Goal: Task Accomplishment & Management: Manage account settings

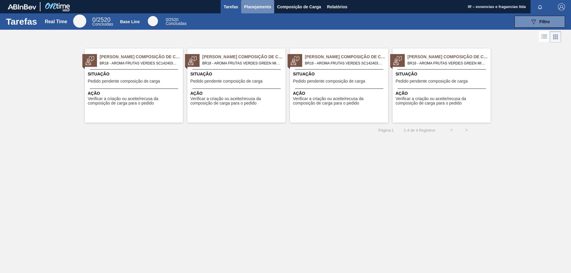
click at [255, 3] on button "Planejamento" at bounding box center [257, 6] width 33 height 13
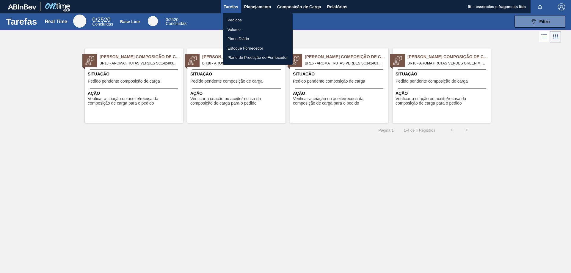
click at [233, 20] on li "Pedidos" at bounding box center [258, 20] width 70 height 10
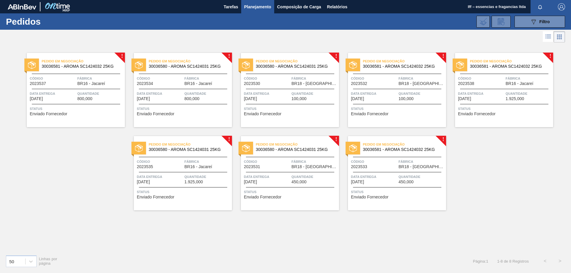
click at [295, 96] on span "Quantidade" at bounding box center [315, 94] width 46 height 6
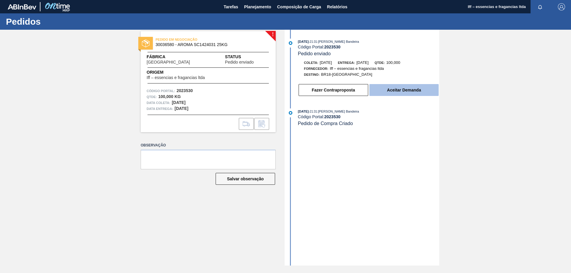
click at [397, 94] on button "Aceitar Demanda" at bounding box center [404, 90] width 69 height 12
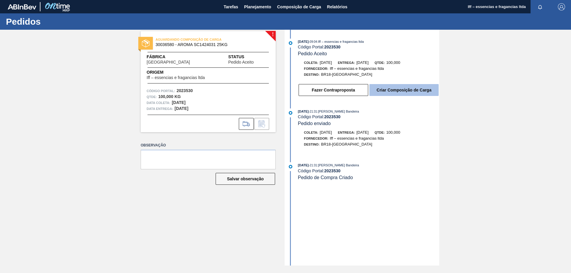
click at [393, 90] on button "Criar Composição de Carga" at bounding box center [404, 90] width 69 height 12
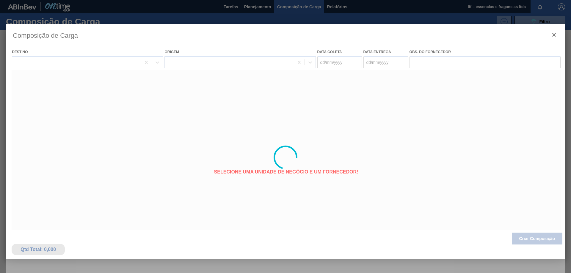
type coleta "[DATE]"
type entrega "05/09/2025"
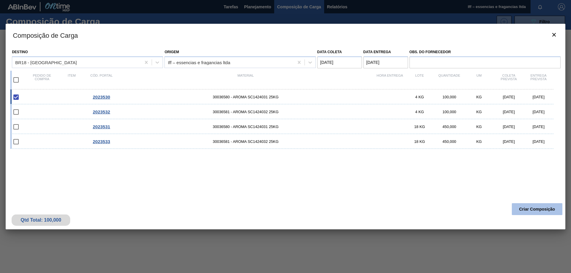
click at [530, 210] on button "Criar Composição" at bounding box center [537, 210] width 51 height 12
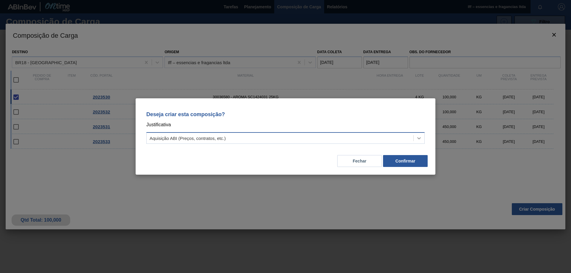
click at [420, 137] on icon at bounding box center [419, 138] width 6 height 6
click at [358, 159] on button "Fechar" at bounding box center [359, 161] width 45 height 12
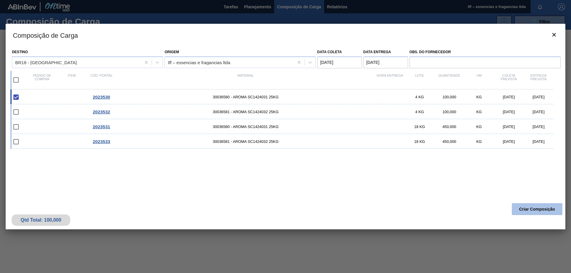
click at [530, 209] on button "Criar Composição" at bounding box center [537, 210] width 51 height 12
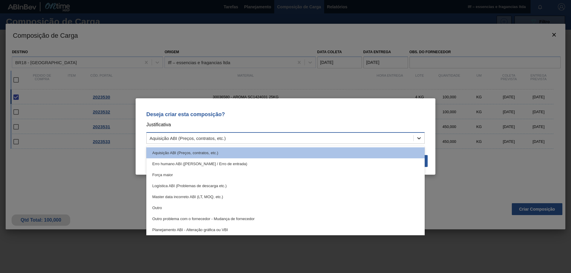
click at [420, 139] on icon at bounding box center [419, 138] width 6 height 6
click at [201, 135] on div "Aquisição ABI (Preços, contratos, etc.)" at bounding box center [280, 138] width 267 height 9
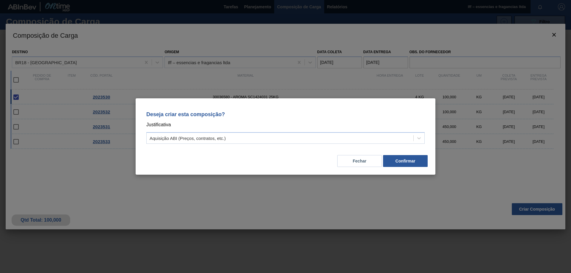
click at [274, 262] on div "Deseja criar esta composição? Justificativa Aquisição ABI (Preços, contratos, e…" at bounding box center [285, 136] width 571 height 273
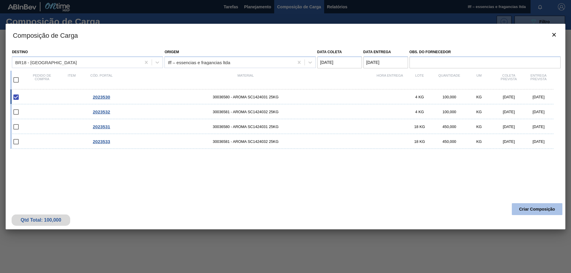
click at [538, 207] on button "Criar Composição" at bounding box center [537, 210] width 51 height 12
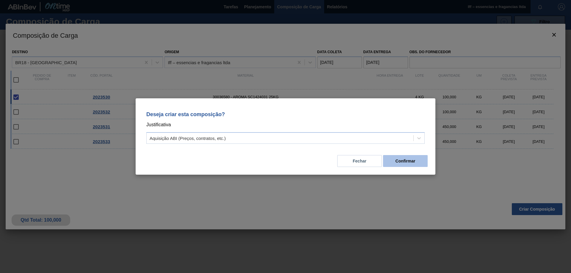
click at [405, 161] on button "Confirmar" at bounding box center [405, 161] width 45 height 12
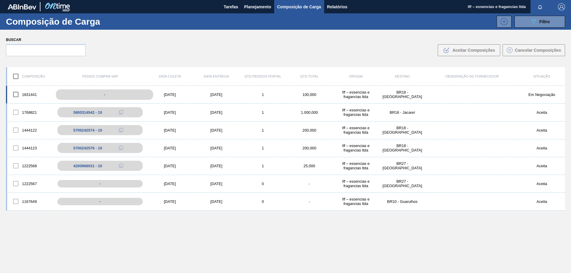
click at [111, 94] on div "-" at bounding box center [104, 95] width 97 height 10
click at [90, 98] on div "-" at bounding box center [104, 95] width 97 height 10
click at [359, 97] on div "Iff – essencias e fragancias ltda" at bounding box center [356, 94] width 46 height 9
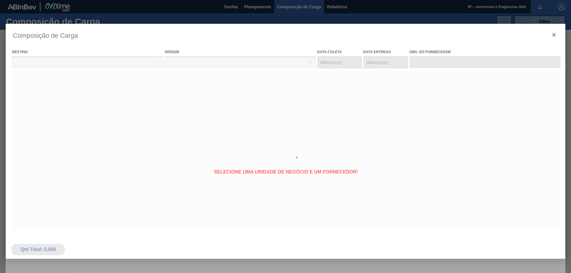
type coleta "[DATE]"
type entrega "05/09/2025"
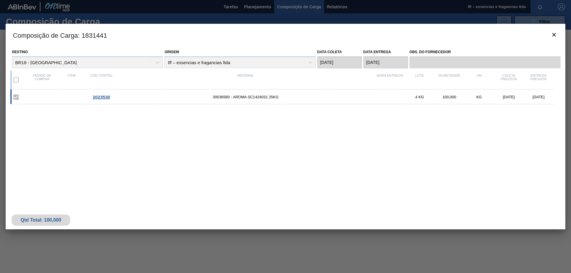
click at [100, 95] on span "2023530" at bounding box center [101, 97] width 17 height 5
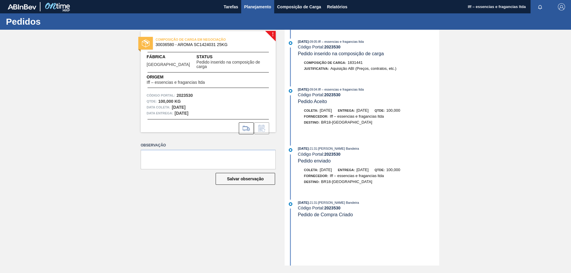
click at [247, 4] on span "Planejamento" at bounding box center [257, 6] width 27 height 7
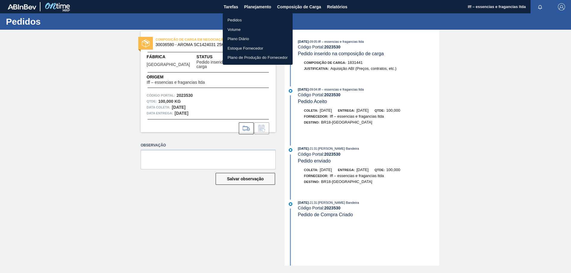
click at [241, 22] on li "Pedidos" at bounding box center [258, 20] width 70 height 10
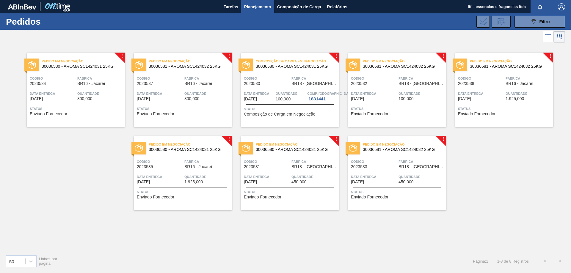
click at [381, 115] on span "Enviado Fornecedor" at bounding box center [369, 114] width 37 height 4
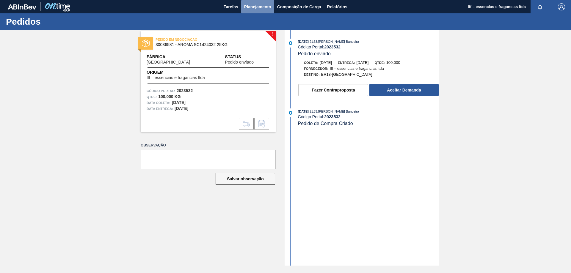
click at [253, 8] on span "Planejamento" at bounding box center [257, 6] width 27 height 7
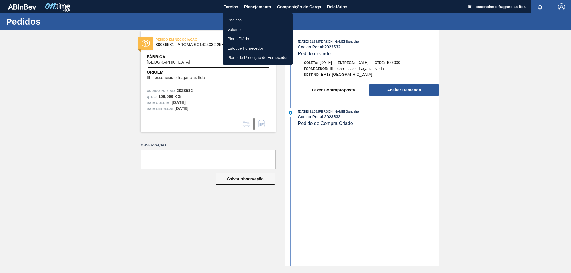
click at [245, 19] on li "Pedidos" at bounding box center [258, 20] width 70 height 10
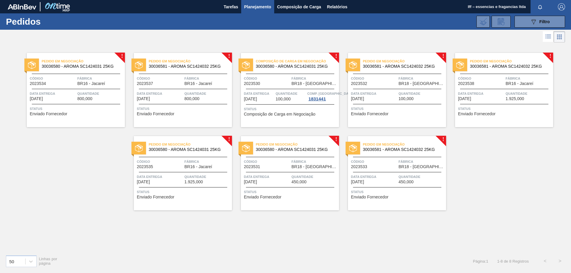
click at [265, 106] on div "Composição de Carga em Negociação 30036580 - AROMA SC1424031 25KG Código 202353…" at bounding box center [290, 90] width 98 height 74
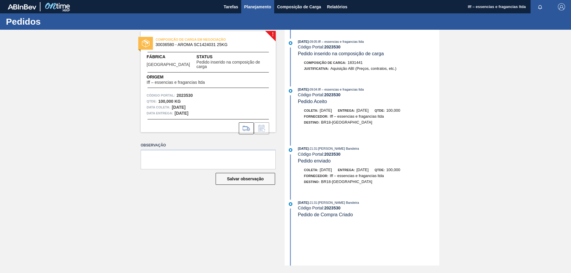
click at [257, 6] on span "Planejamento" at bounding box center [257, 6] width 27 height 7
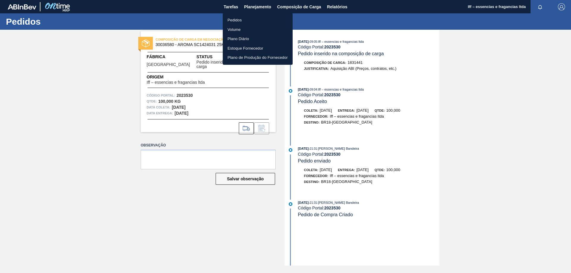
click at [238, 20] on li "Pedidos" at bounding box center [258, 20] width 70 height 10
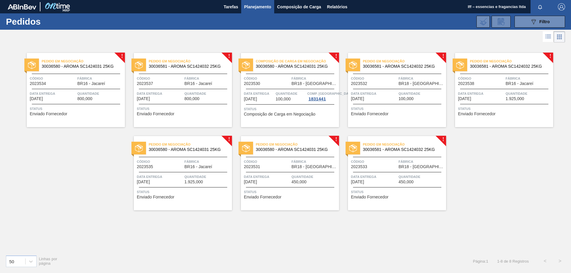
click at [392, 100] on div "Data entrega 05/09/2025" at bounding box center [374, 96] width 46 height 10
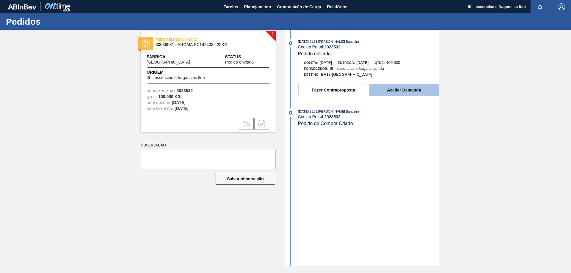
click at [390, 92] on button "Aceitar Demanda" at bounding box center [404, 90] width 69 height 12
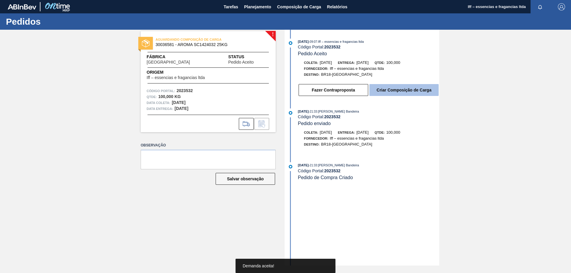
click at [388, 90] on button "Criar Composição de Carga" at bounding box center [404, 90] width 69 height 12
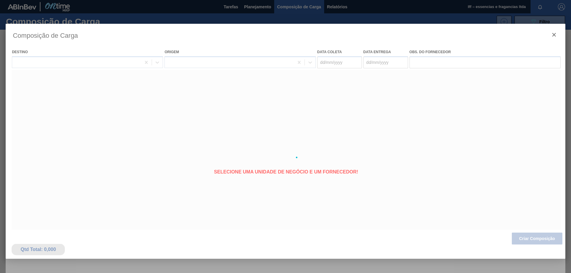
type coleta "[DATE]"
type entrega "05/09/2025"
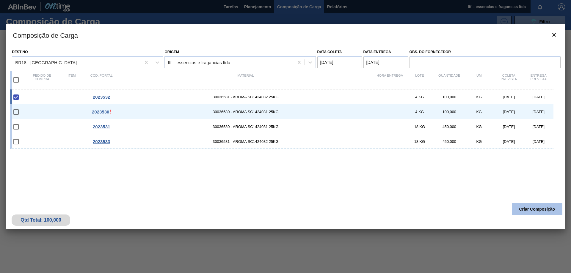
click at [529, 204] on button "Criar Composição" at bounding box center [537, 210] width 51 height 12
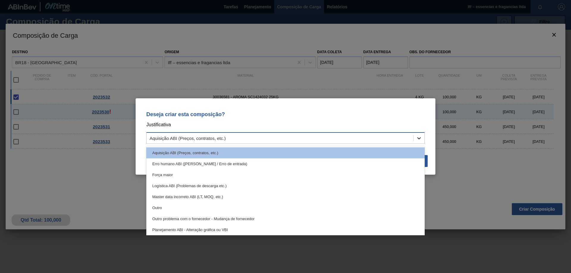
click at [419, 134] on div at bounding box center [419, 138] width 11 height 11
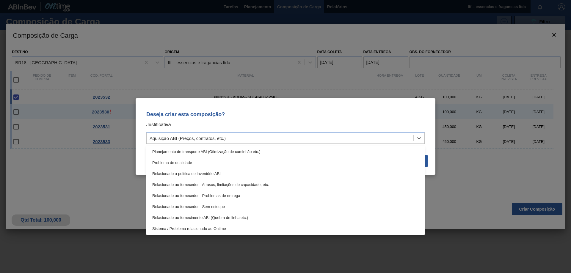
scroll to position [22, 0]
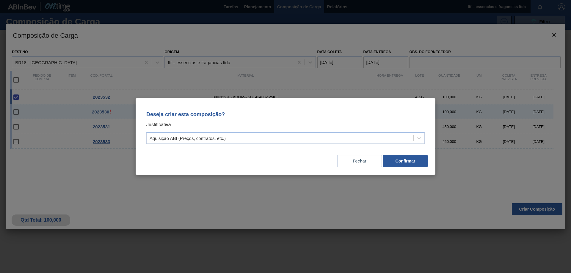
click at [264, 121] on p "Justificativa" at bounding box center [285, 125] width 279 height 8
click at [231, 138] on div "Aquisição ABI (Preços, contratos, etc.)" at bounding box center [280, 138] width 267 height 9
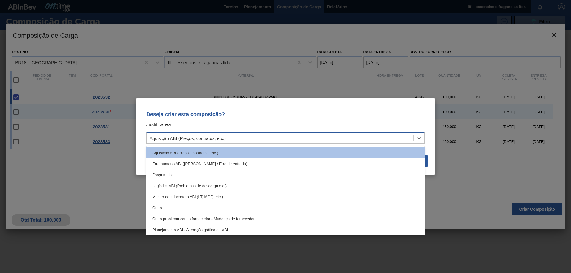
click at [231, 138] on div "Aquisição ABI (Preços, contratos, etc.)" at bounding box center [280, 138] width 267 height 9
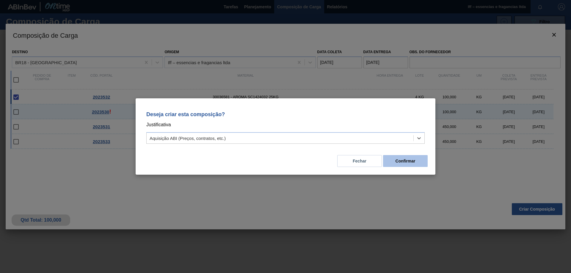
click at [403, 157] on button "Confirmar" at bounding box center [405, 161] width 45 height 12
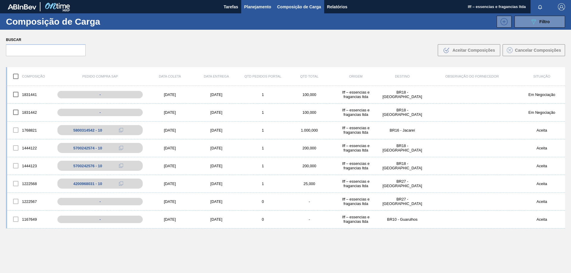
click at [259, 6] on span "Planejamento" at bounding box center [257, 6] width 27 height 7
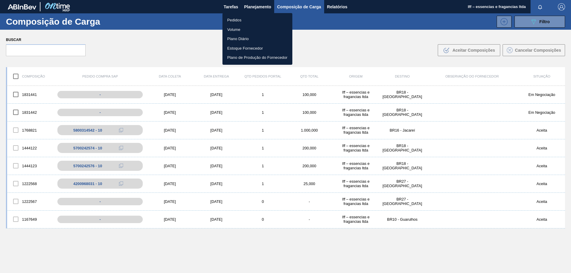
click at [237, 19] on li "Pedidos" at bounding box center [258, 20] width 70 height 10
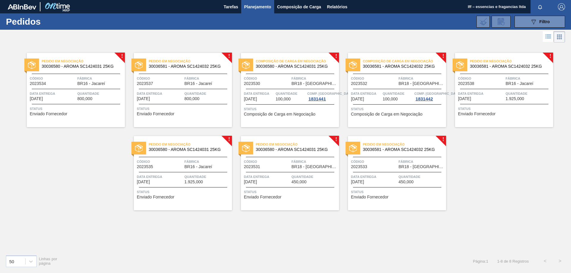
click at [298, 187] on div "Pedido em Negociação 30036580 - AROMA SC1424031 25KG Código 2023531 Fábrica BR1…" at bounding box center [290, 173] width 98 height 74
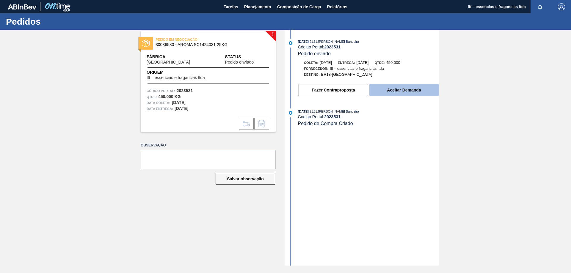
click at [402, 93] on button "Aceitar Demanda" at bounding box center [404, 90] width 69 height 12
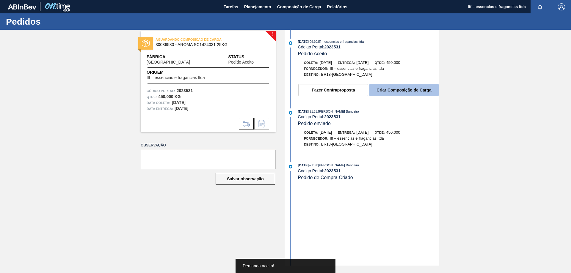
click at [383, 91] on button "Criar Composição de Carga" at bounding box center [404, 90] width 69 height 12
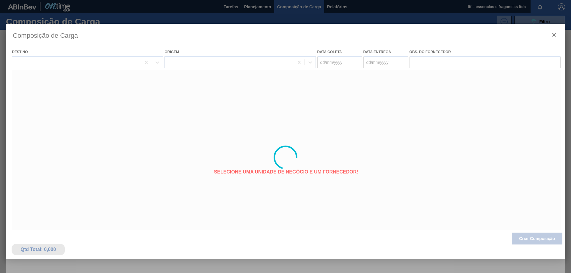
type coleta "05/10/2025"
type entrega "07/10/2025"
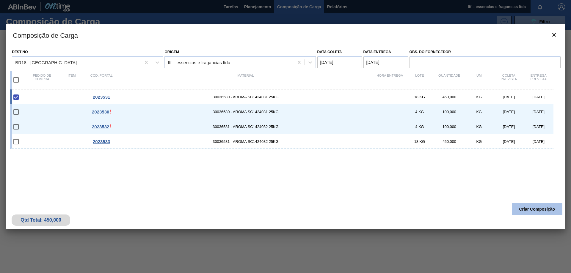
click at [530, 209] on button "Criar Composição" at bounding box center [537, 210] width 51 height 12
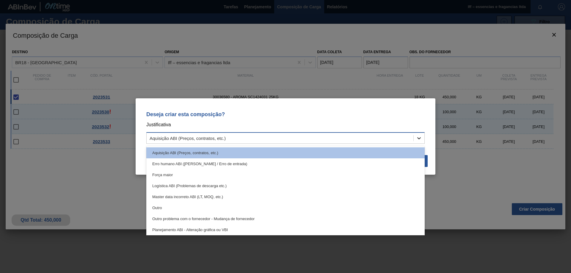
click at [416, 141] on div at bounding box center [419, 138] width 11 height 11
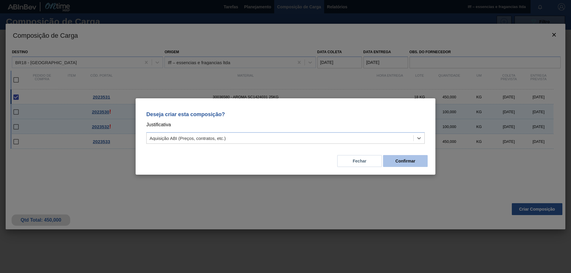
click at [395, 159] on button "Confirmar" at bounding box center [405, 161] width 45 height 12
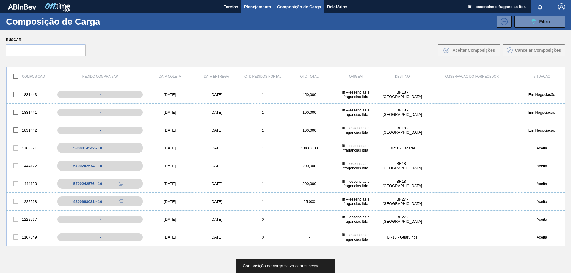
click at [253, 9] on span "Planejamento" at bounding box center [257, 6] width 27 height 7
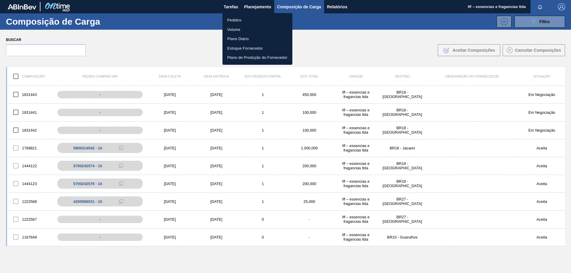
click at [237, 18] on li "Pedidos" at bounding box center [258, 20] width 70 height 10
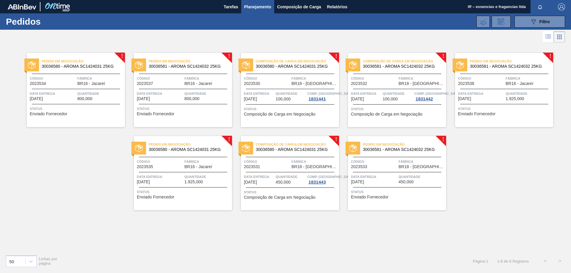
click at [387, 169] on div "Código 2023533" at bounding box center [374, 164] width 46 height 10
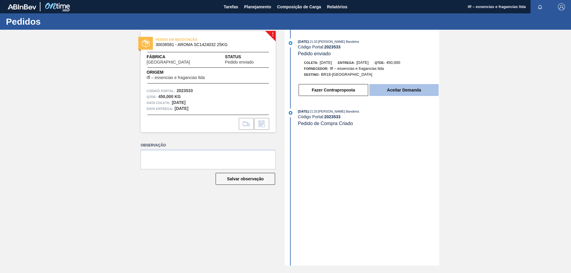
click at [405, 92] on button "Aceitar Demanda" at bounding box center [404, 90] width 69 height 12
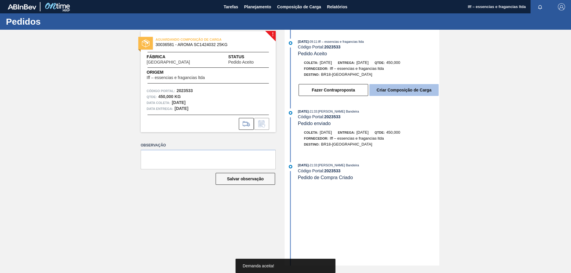
click at [390, 91] on button "Criar Composição de Carga" at bounding box center [404, 90] width 69 height 12
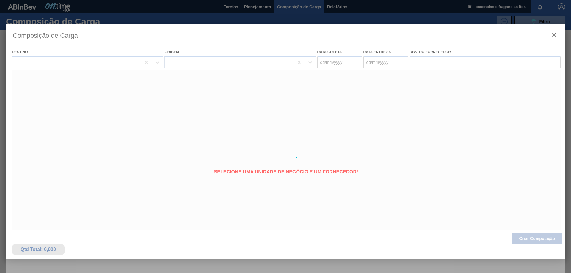
type coleta "05/10/2025"
type entrega "07/10/2025"
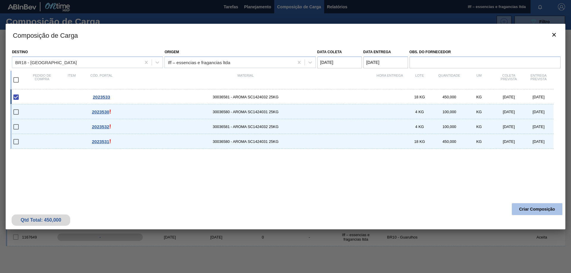
click at [532, 207] on button "Criar Composição" at bounding box center [537, 210] width 51 height 12
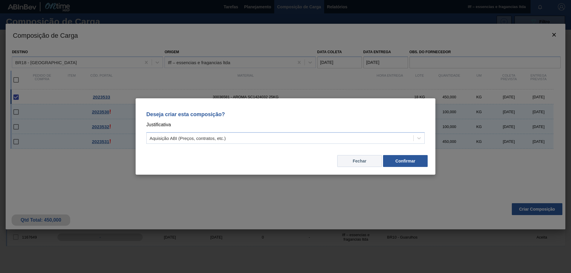
click at [365, 163] on button "Fechar" at bounding box center [359, 161] width 45 height 12
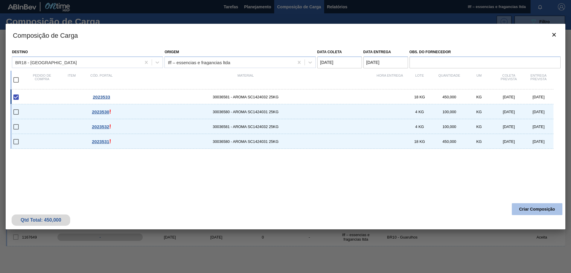
click at [544, 208] on button "Criar Composição" at bounding box center [537, 210] width 51 height 12
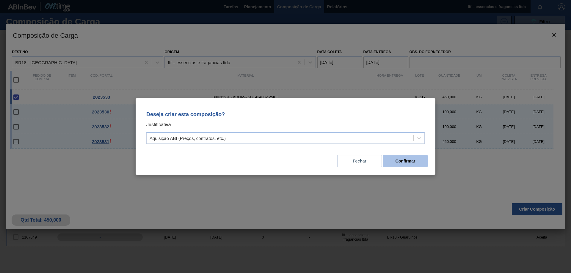
click at [423, 162] on button "Confirmar" at bounding box center [405, 161] width 45 height 12
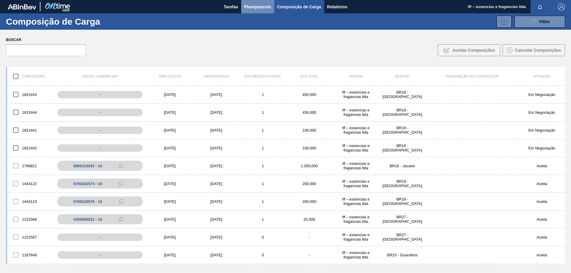
click at [267, 2] on button "Planejamento" at bounding box center [257, 6] width 33 height 13
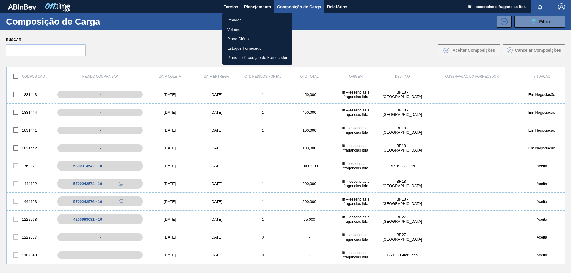
click at [236, 18] on li "Pedidos" at bounding box center [258, 20] width 70 height 10
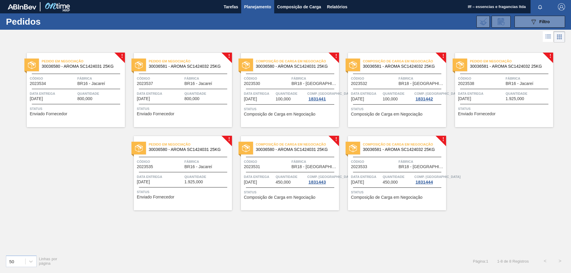
click at [253, 5] on span "Planejamento" at bounding box center [257, 6] width 27 height 7
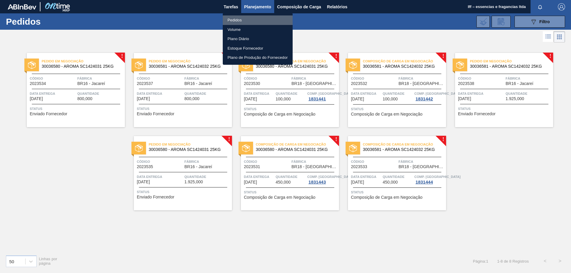
click at [244, 21] on li "Pedidos" at bounding box center [258, 20] width 70 height 10
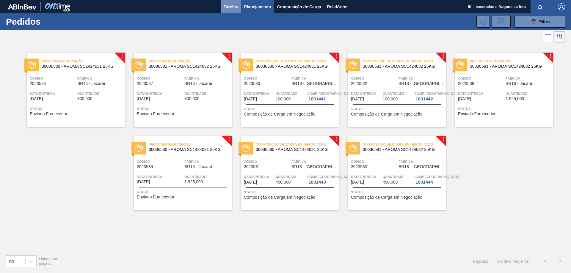
click at [231, 9] on span "Tarefas" at bounding box center [231, 6] width 15 height 7
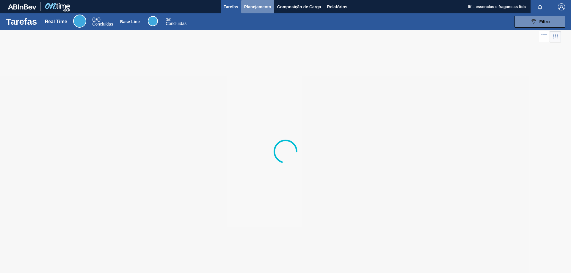
click at [259, 10] on span "Planejamento" at bounding box center [257, 6] width 27 height 7
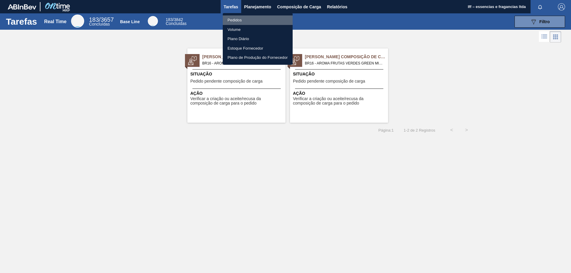
click at [235, 20] on li "Pedidos" at bounding box center [258, 20] width 70 height 10
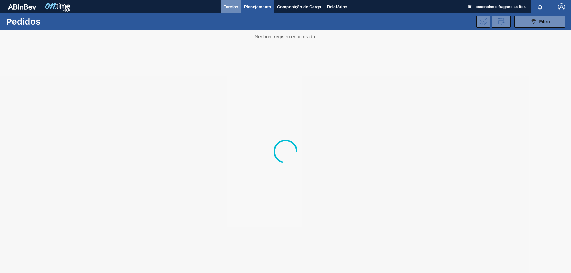
click at [229, 8] on span "Tarefas" at bounding box center [231, 6] width 15 height 7
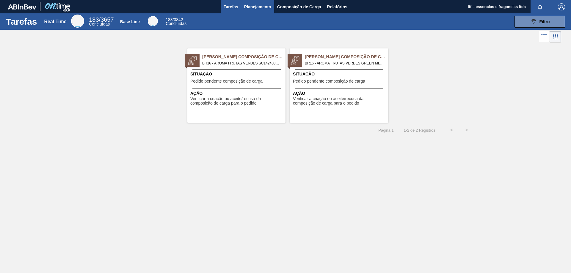
click at [252, 7] on span "Planejamento" at bounding box center [257, 6] width 27 height 7
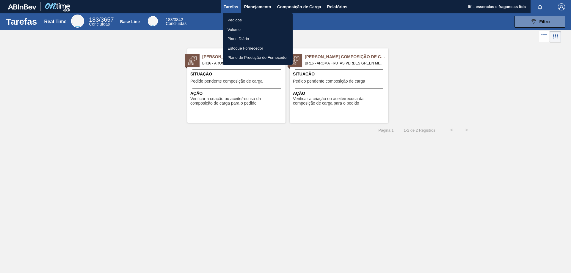
click at [239, 21] on li "Pedidos" at bounding box center [258, 20] width 70 height 10
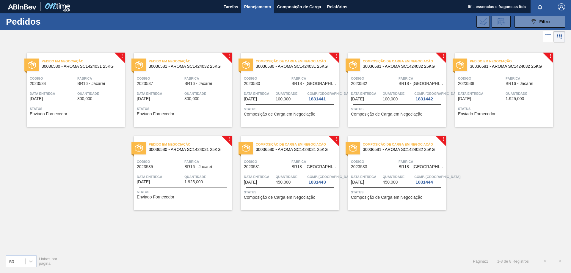
click at [263, 9] on span "Planejamento" at bounding box center [257, 6] width 27 height 7
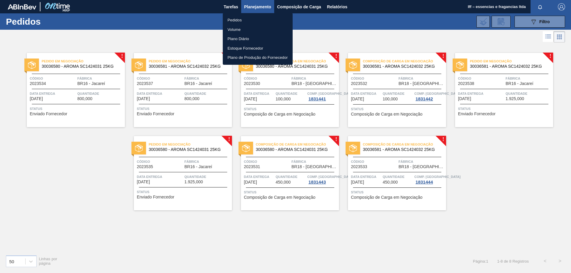
click at [241, 21] on li "Pedidos" at bounding box center [258, 20] width 70 height 10
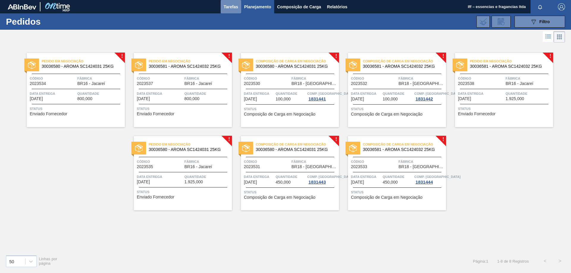
click at [231, 3] on span "Tarefas" at bounding box center [231, 6] width 15 height 7
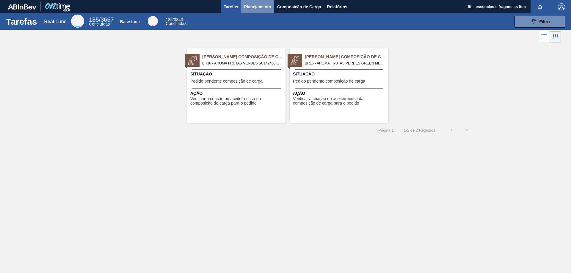
click at [259, 7] on span "Planejamento" at bounding box center [257, 6] width 27 height 7
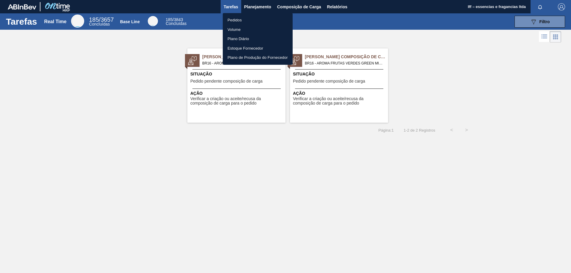
click at [240, 18] on li "Pedidos" at bounding box center [258, 20] width 70 height 10
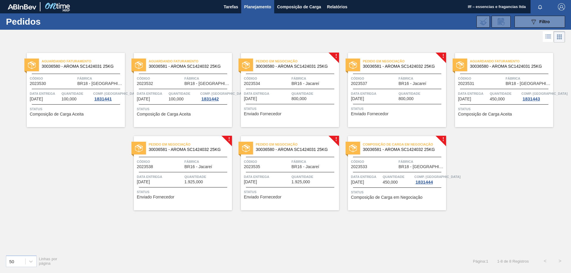
click at [52, 91] on span "Data entrega" at bounding box center [45, 94] width 30 height 6
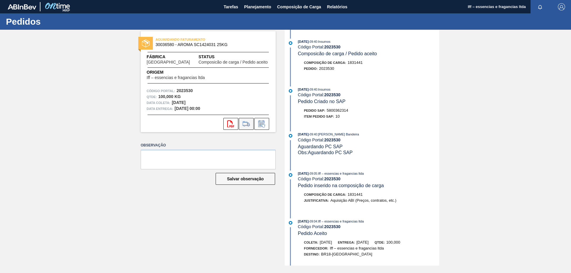
click at [245, 126] on icon at bounding box center [247, 124] width 10 height 7
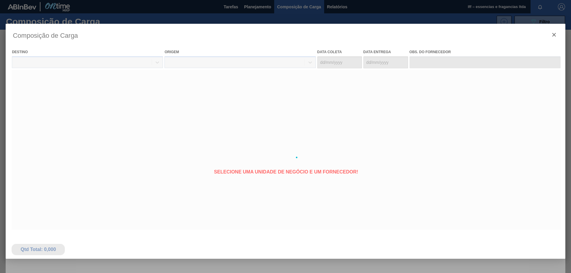
type coleta "[DATE]"
type entrega "05/09/2025"
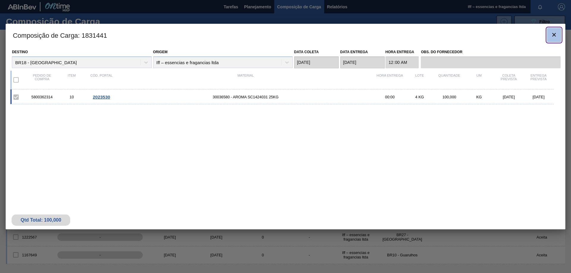
click at [556, 34] on icon "botão de ícone" at bounding box center [554, 34] width 7 height 7
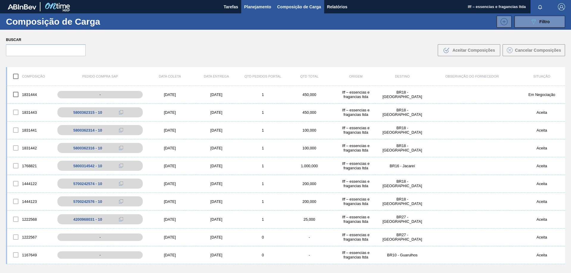
click at [257, 7] on span "Planejamento" at bounding box center [257, 6] width 27 height 7
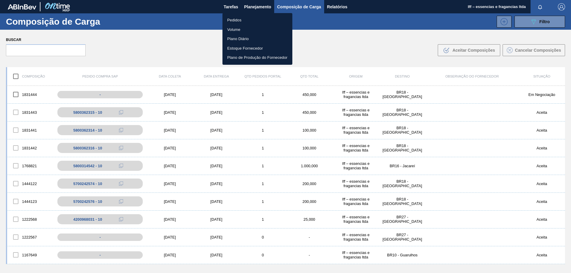
click at [241, 19] on li "Pedidos" at bounding box center [258, 20] width 70 height 10
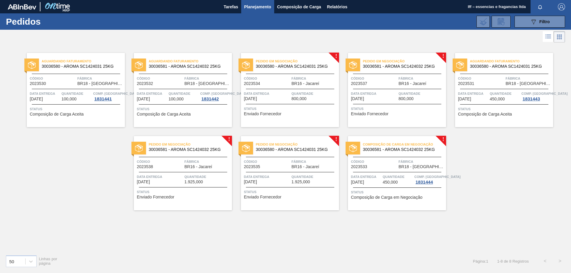
click at [90, 83] on span "BR18 - [GEOGRAPHIC_DATA]" at bounding box center [100, 84] width 46 height 4
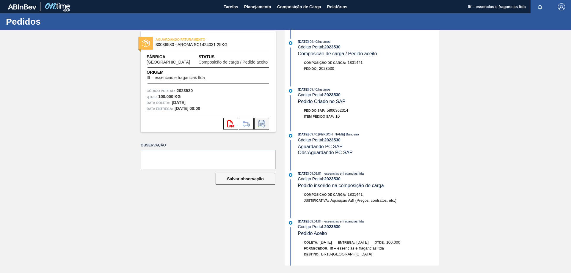
click at [264, 124] on icon at bounding box center [262, 124] width 10 height 7
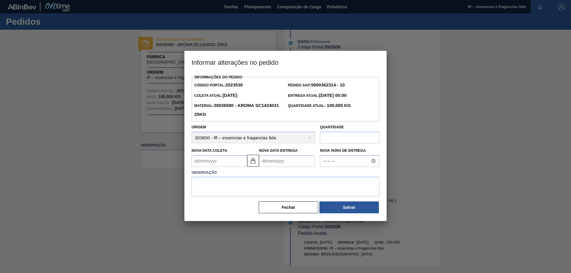
click at [238, 162] on Coleta2023530 "Nova Data Coleta" at bounding box center [220, 161] width 56 height 12
click at [248, 193] on div "5" at bounding box center [247, 194] width 8 height 8
type Coleta2023530 "05/09/2025"
type Entrega2023530 "07/09/2025"
click at [340, 139] on input "text" at bounding box center [350, 138] width 60 height 12
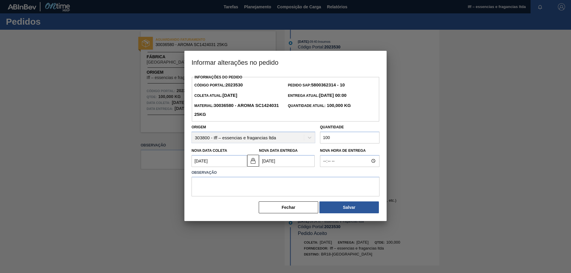
type input "100"
click at [224, 190] on textarea at bounding box center [286, 187] width 188 height 20
type textarea "."
type textarea "t"
type textarea "tempo para organizar a coleta"
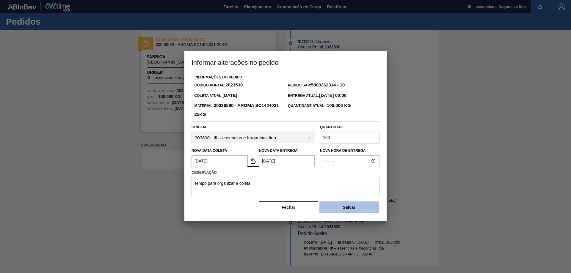
click at [348, 210] on button "Salvar" at bounding box center [350, 208] width 60 height 12
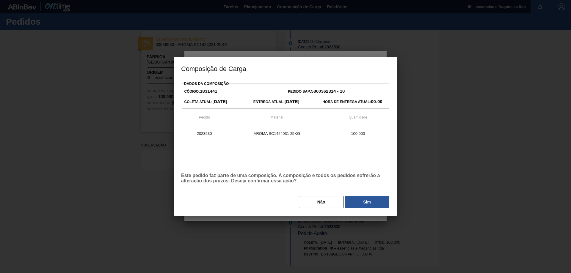
click at [368, 204] on button "Sim" at bounding box center [367, 202] width 45 height 12
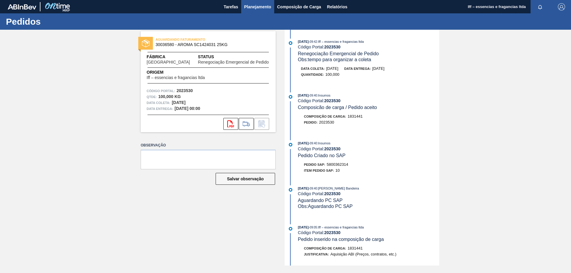
click at [259, 7] on span "Planejamento" at bounding box center [257, 6] width 27 height 7
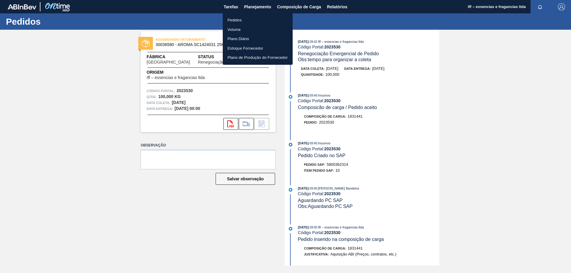
click at [237, 21] on li "Pedidos" at bounding box center [258, 20] width 70 height 10
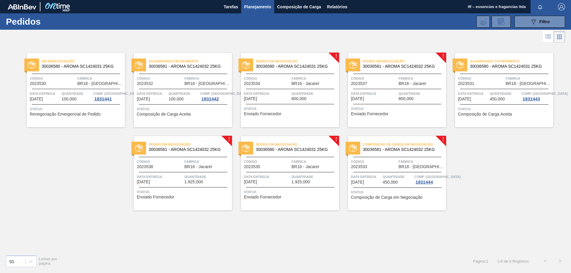
click at [187, 83] on span "BR18 - [GEOGRAPHIC_DATA]" at bounding box center [207, 84] width 46 height 4
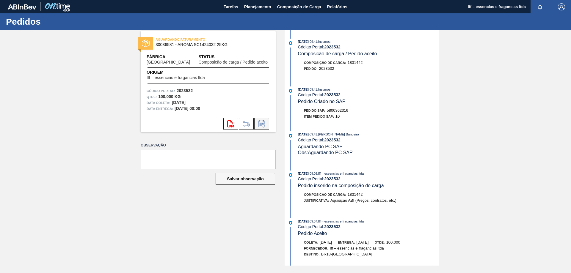
click at [262, 124] on icon at bounding box center [261, 125] width 4 height 4
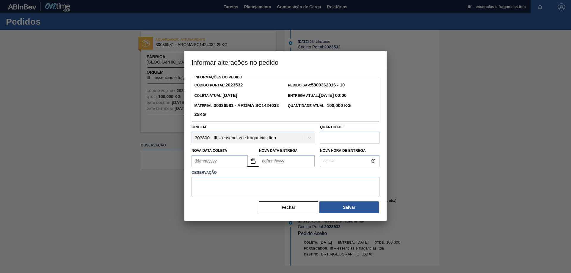
click at [224, 160] on Coleta2023532 "Nova Data Coleta" at bounding box center [220, 161] width 56 height 12
click at [247, 195] on div "5" at bounding box center [247, 194] width 8 height 8
type Coleta2023532 "05/09/2025"
type Entrega2023532 "07/09/2025"
click at [351, 139] on input "text" at bounding box center [350, 138] width 60 height 12
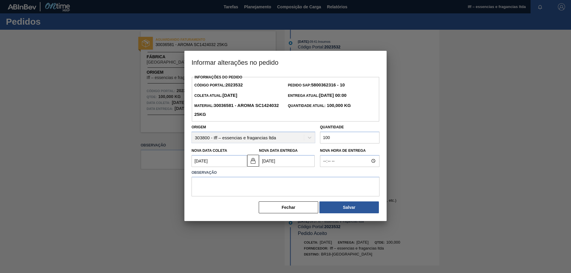
type input "100"
click at [228, 186] on textarea at bounding box center [286, 187] width 188 height 20
type textarea "tempo para organizar a coleta"
click at [337, 211] on button "Salvar" at bounding box center [350, 208] width 60 height 12
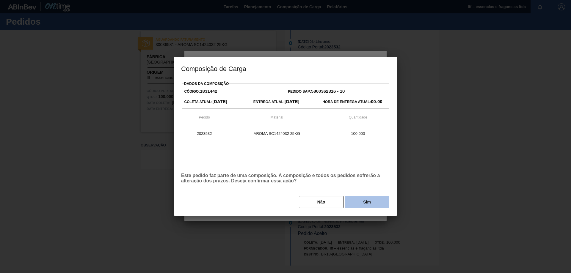
click at [367, 198] on button "Sim" at bounding box center [367, 202] width 45 height 12
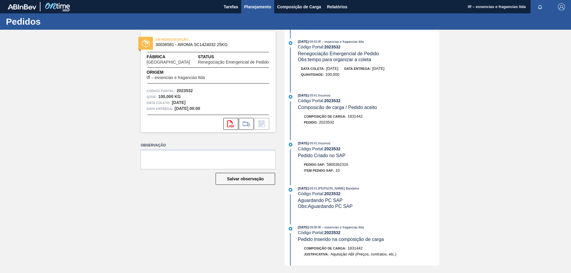
click at [250, 8] on span "Planejamento" at bounding box center [257, 6] width 27 height 7
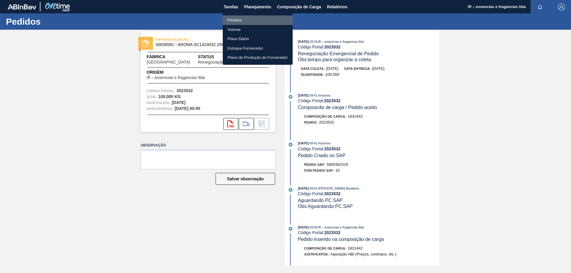
click at [234, 22] on li "Pedidos" at bounding box center [258, 20] width 70 height 10
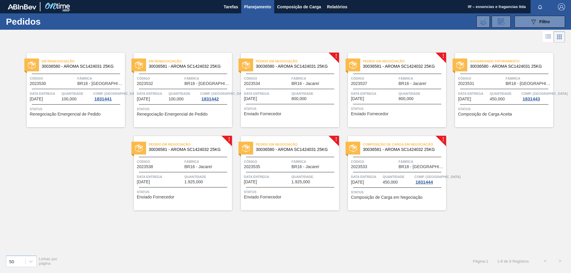
click at [481, 99] on div "Data entrega 07/10/2025" at bounding box center [473, 96] width 30 height 11
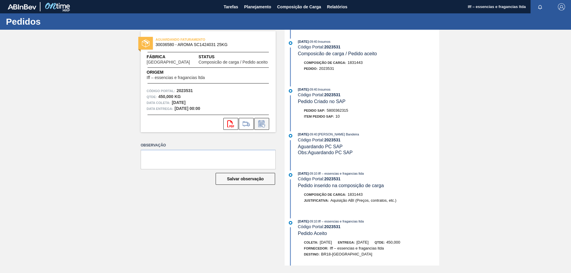
click at [261, 124] on icon at bounding box center [262, 124] width 10 height 7
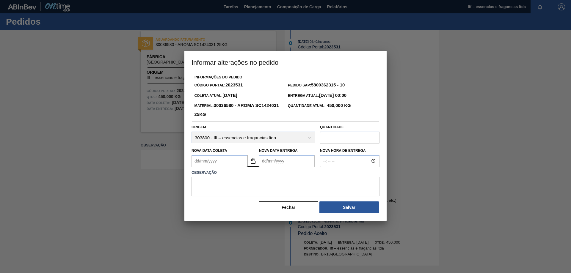
click at [332, 140] on input "text" at bounding box center [350, 138] width 60 height 12
type input "450"
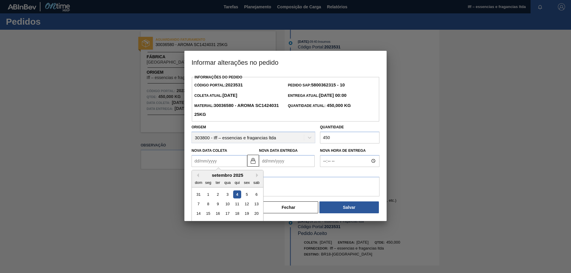
click at [213, 164] on Coleta2023531 "Nova Data Coleta" at bounding box center [220, 161] width 56 height 12
click at [256, 176] on div "setembro 2025" at bounding box center [227, 175] width 71 height 5
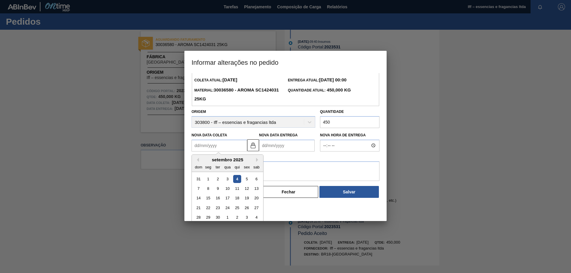
scroll to position [20, 0]
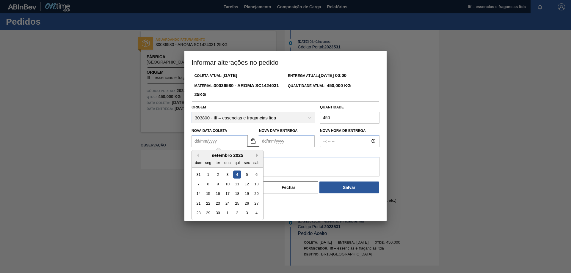
click at [257, 156] on button "Next Month" at bounding box center [258, 156] width 4 height 4
click at [249, 187] on div "10" at bounding box center [247, 184] width 8 height 8
type Coleta2023531 "10/10/2025"
type Entrega2023531 "[DATE]"
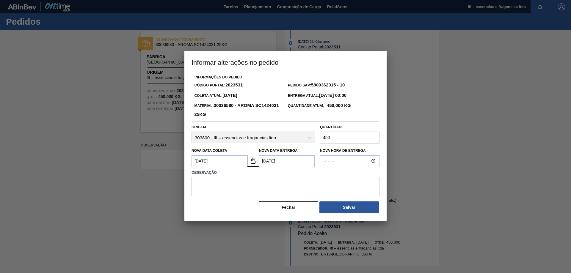
scroll to position [0, 0]
click at [230, 187] on textarea at bounding box center [286, 187] width 188 height 20
click at [349, 208] on button "Salvar" at bounding box center [350, 208] width 60 height 12
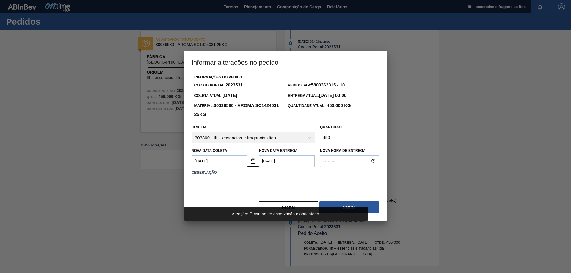
click at [243, 185] on textarea at bounding box center [286, 187] width 188 height 20
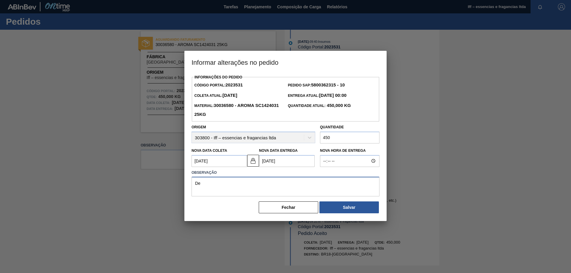
type textarea "D"
type textarea "A"
type textarea "."
click at [347, 210] on button "Salvar" at bounding box center [350, 208] width 60 height 12
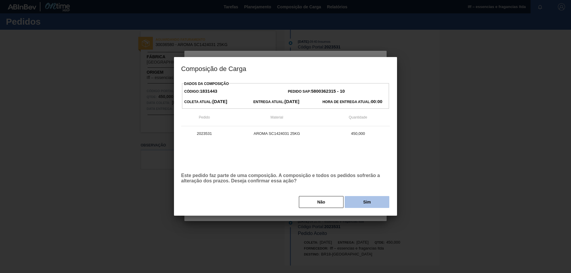
click at [373, 206] on button "Sim" at bounding box center [367, 202] width 45 height 12
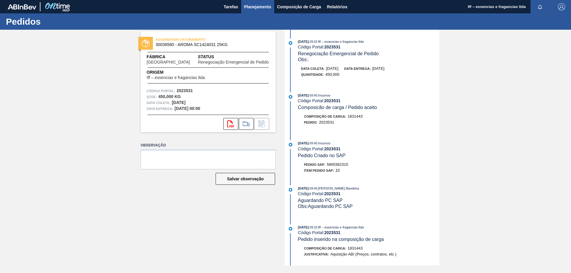
click at [261, 9] on span "Planejamento" at bounding box center [257, 6] width 27 height 7
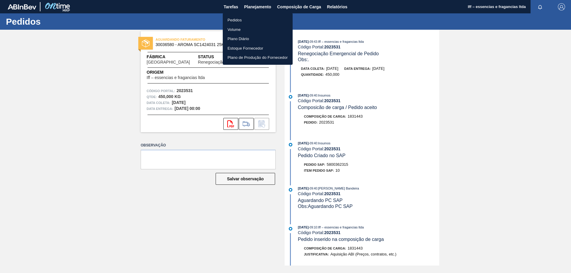
click at [237, 20] on li "Pedidos" at bounding box center [258, 20] width 70 height 10
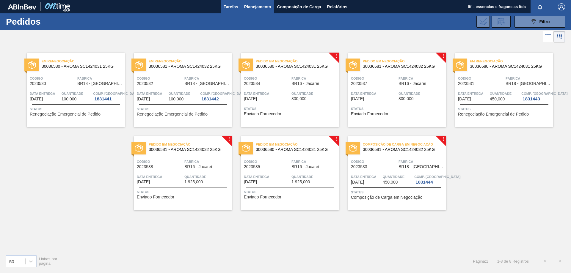
click at [235, 10] on span "Tarefas" at bounding box center [231, 6] width 15 height 7
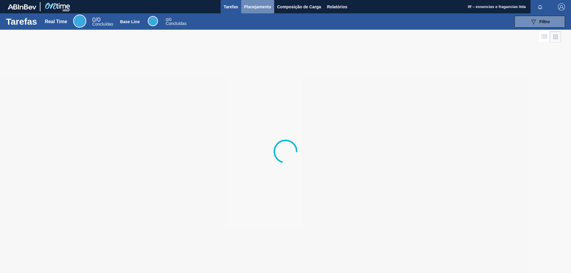
click at [252, 10] on button "Planejamento" at bounding box center [257, 6] width 33 height 13
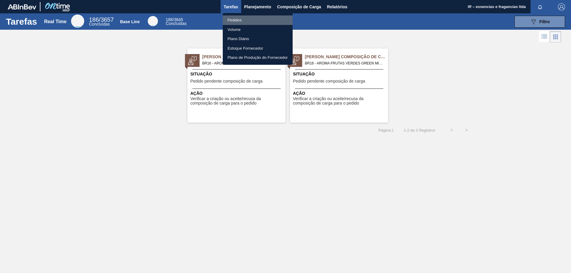
click at [242, 22] on li "Pedidos" at bounding box center [258, 20] width 70 height 10
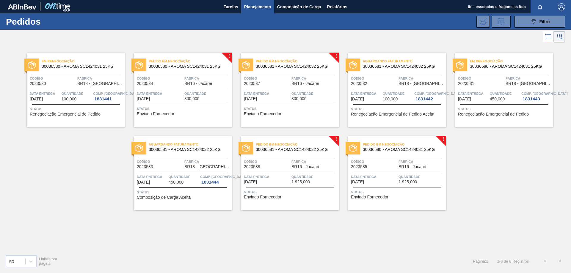
click at [206, 167] on span "BR18 - [GEOGRAPHIC_DATA]" at bounding box center [207, 167] width 46 height 4
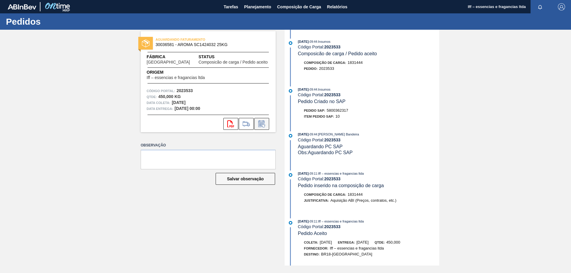
click at [264, 123] on icon at bounding box center [261, 125] width 4 height 4
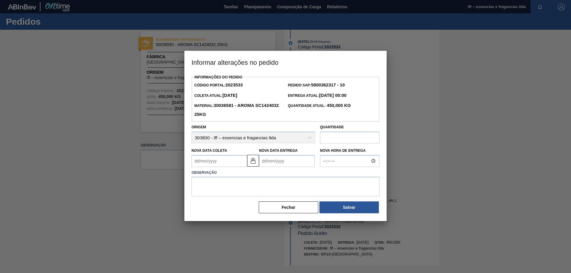
click at [344, 137] on input "text" at bounding box center [350, 138] width 60 height 12
type input "450"
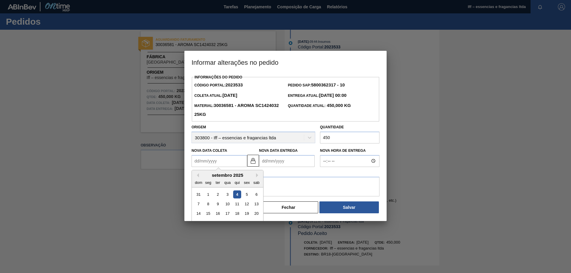
click at [229, 161] on Coleta2023533 "Nova Data Coleta" at bounding box center [220, 161] width 56 height 12
click at [256, 177] on div "setembro 2025" at bounding box center [227, 175] width 71 height 5
click at [259, 175] on button "Next Month" at bounding box center [258, 175] width 4 height 4
click at [245, 206] on div "10" at bounding box center [247, 204] width 8 height 8
type Coleta2023533 "10/10/2025"
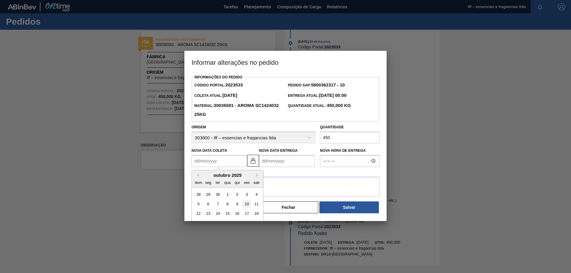
type Entrega2023533 "[DATE]"
click at [266, 182] on textarea at bounding box center [286, 187] width 188 height 20
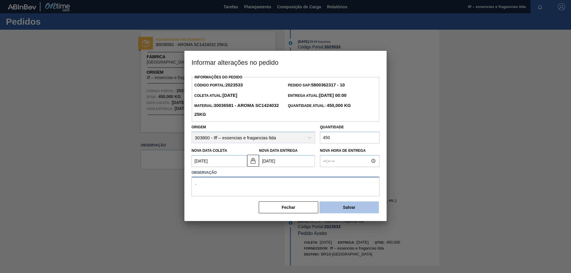
type textarea "."
click at [351, 213] on button "Salvar" at bounding box center [350, 208] width 60 height 12
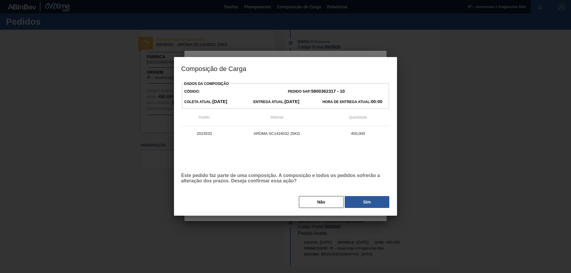
click at [368, 204] on button "Sim" at bounding box center [367, 202] width 45 height 12
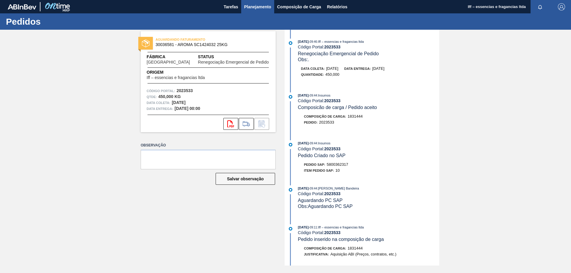
click at [257, 4] on span "Planejamento" at bounding box center [257, 6] width 27 height 7
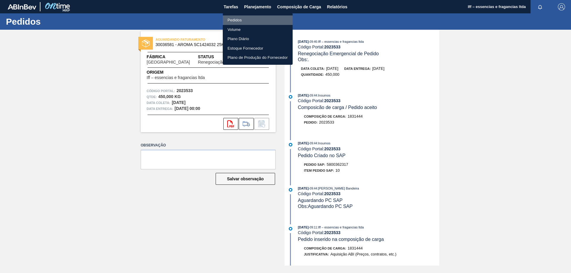
click at [235, 17] on li "Pedidos" at bounding box center [258, 20] width 70 height 10
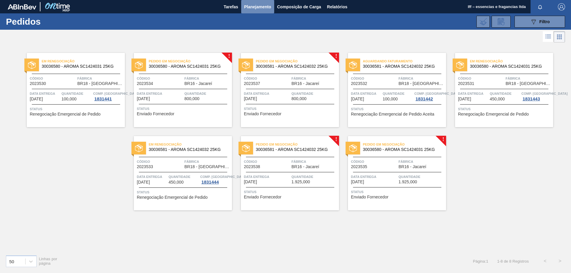
click at [254, 7] on span "Planejamento" at bounding box center [257, 6] width 27 height 7
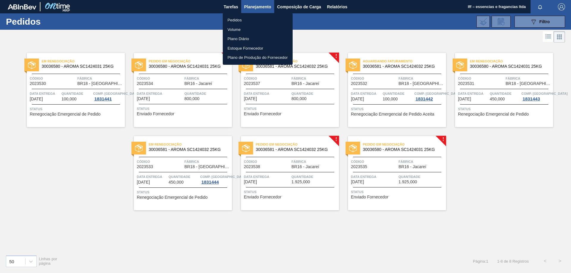
click at [241, 20] on li "Pedidos" at bounding box center [258, 20] width 70 height 10
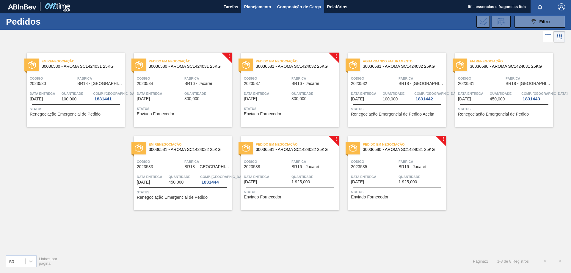
click at [303, 9] on span "Composição de Carga" at bounding box center [299, 6] width 44 height 7
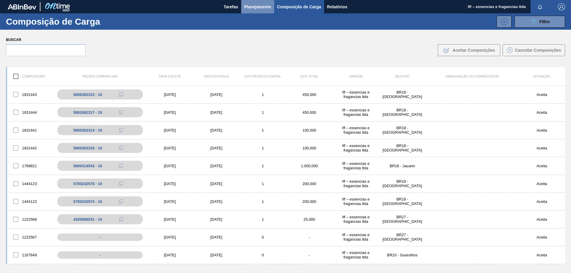
click at [257, 8] on span "Planejamento" at bounding box center [257, 6] width 27 height 7
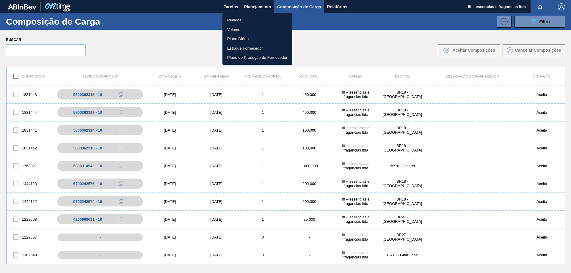
click at [238, 21] on li "Pedidos" at bounding box center [258, 20] width 70 height 10
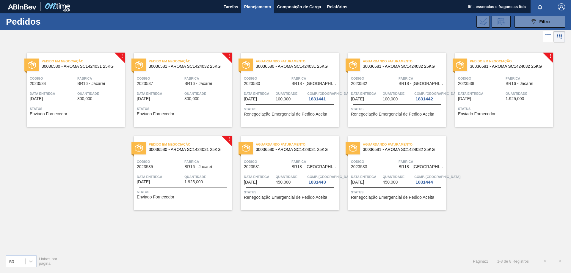
click at [383, 97] on span "100,000" at bounding box center [390, 99] width 15 height 4
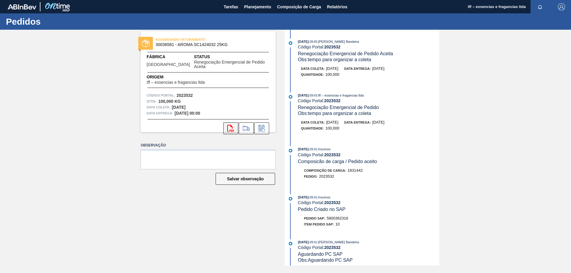
click at [230, 125] on icon "svg{fill:#ff0000}" at bounding box center [230, 128] width 7 height 7
click at [254, 7] on span "Planejamento" at bounding box center [257, 6] width 27 height 7
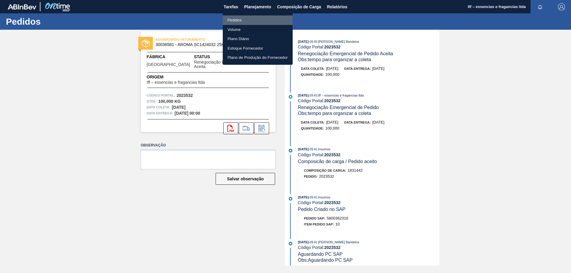
click at [236, 18] on li "Pedidos" at bounding box center [258, 20] width 70 height 10
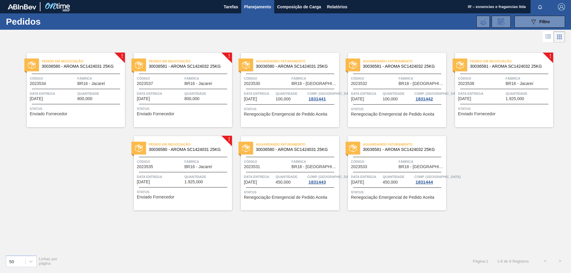
click at [263, 110] on span "Status" at bounding box center [291, 109] width 94 height 6
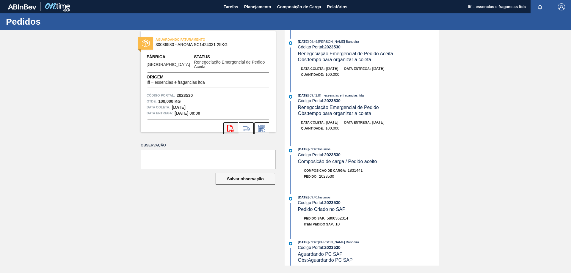
click at [229, 125] on icon "svg{fill:#ff0000}" at bounding box center [230, 128] width 7 height 7
click at [250, 7] on span "Planejamento" at bounding box center [257, 6] width 27 height 7
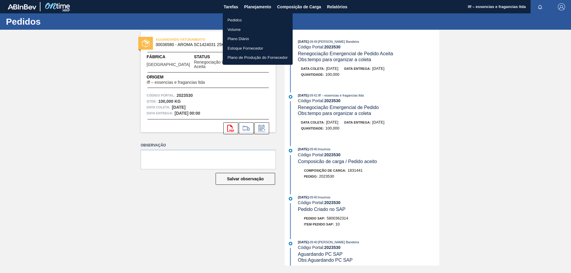
click at [232, 20] on li "Pedidos" at bounding box center [258, 20] width 70 height 10
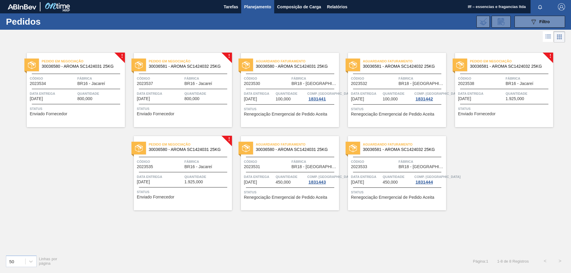
click at [383, 173] on div "Aguardando Faturamento 30036581 - AROMA SC1424032 25KG Código 2023533 Fábrica B…" at bounding box center [397, 173] width 98 height 74
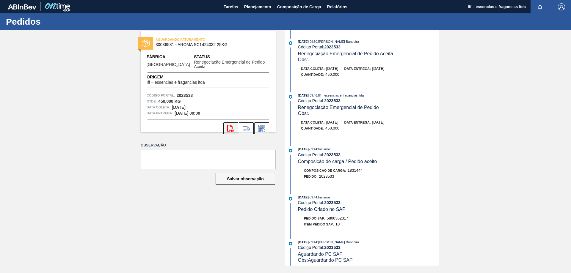
click at [230, 125] on icon "svg{fill:#ff0000}" at bounding box center [230, 128] width 7 height 7
click at [253, 8] on span "Planejamento" at bounding box center [257, 6] width 27 height 7
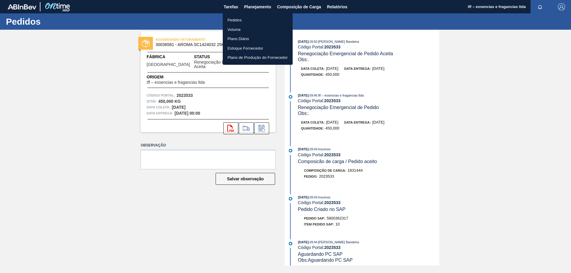
click at [243, 18] on li "Pedidos" at bounding box center [258, 20] width 70 height 10
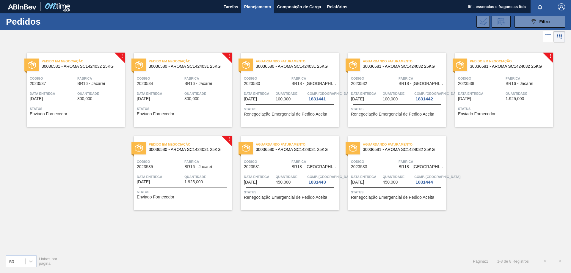
click at [379, 176] on span "Data entrega" at bounding box center [366, 177] width 30 height 6
click at [293, 175] on span "Quantidade" at bounding box center [291, 177] width 30 height 6
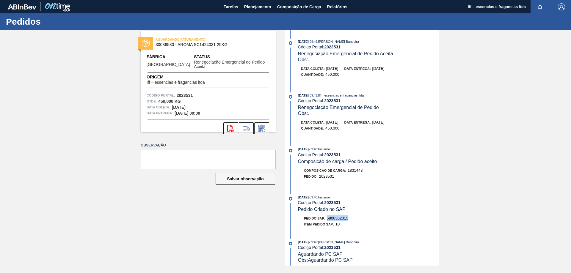
drag, startPoint x: 351, startPoint y: 217, endPoint x: 326, endPoint y: 220, distance: 24.6
click at [326, 220] on div "Pedido SAP: 5800362315" at bounding box center [368, 219] width 141 height 6
copy span "5800362315"
click at [234, 125] on icon "svg{fill:#ff0000}" at bounding box center [230, 128] width 7 height 7
click at [256, 9] on span "Planejamento" at bounding box center [257, 6] width 27 height 7
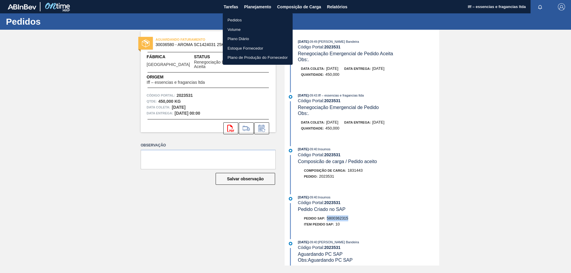
click at [243, 19] on li "Pedidos" at bounding box center [258, 20] width 70 height 10
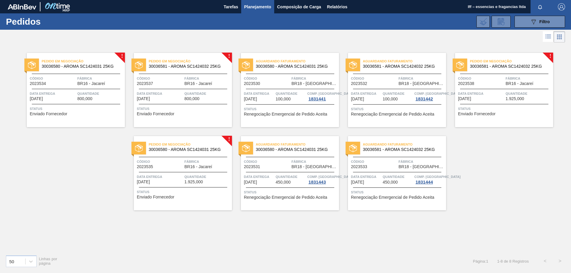
click at [288, 116] on span "Renegociação Emergencial de Pedido Aceita" at bounding box center [285, 114] width 83 height 4
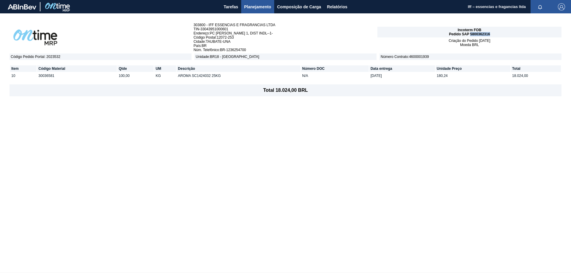
drag, startPoint x: 493, startPoint y: 33, endPoint x: 470, endPoint y: 35, distance: 23.0
click at [470, 35] on div "Incoterm FOB Pedido SAP 5800362316" at bounding box center [470, 32] width 184 height 11
copy span "5800362316"
click at [491, 35] on div "Incoterm FOB Pedido SAP 5800362314" at bounding box center [470, 32] width 184 height 11
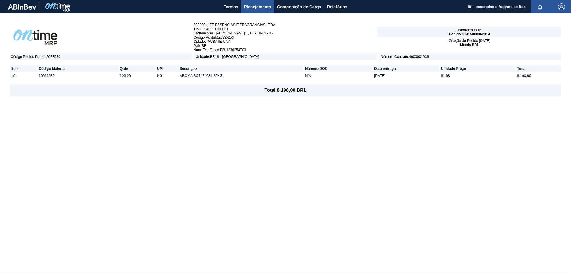
click at [486, 34] on span "Pedido SAP 5800362314" at bounding box center [469, 34] width 41 height 4
copy span "5800362314"
